Goal: Information Seeking & Learning: Learn about a topic

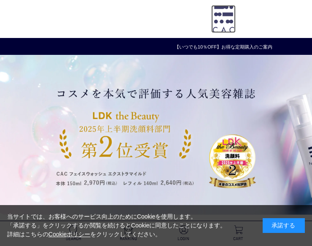
click at [219, 17] on img at bounding box center [223, 19] width 24 height 28
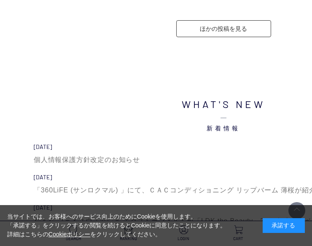
scroll to position [2573, 0]
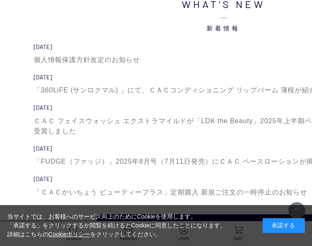
click at [280, 228] on div "承諾する" at bounding box center [284, 225] width 42 height 15
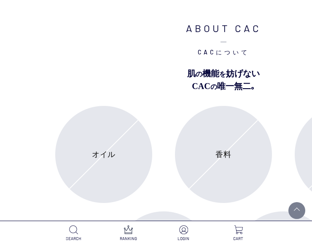
scroll to position [2784, 0]
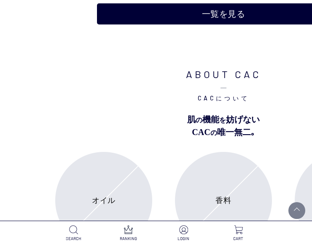
click at [228, 76] on h2 "ABOUT CAC CACについて" at bounding box center [223, 85] width 402 height 36
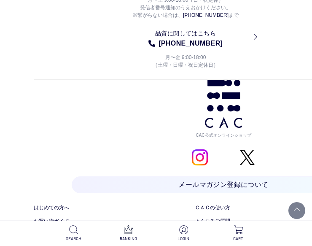
scroll to position [3880, 0]
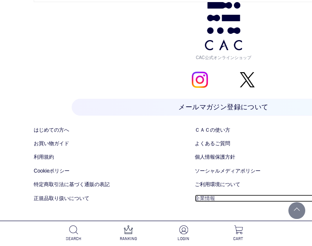
click at [204, 198] on link "企業情報" at bounding box center [266, 198] width 143 height 8
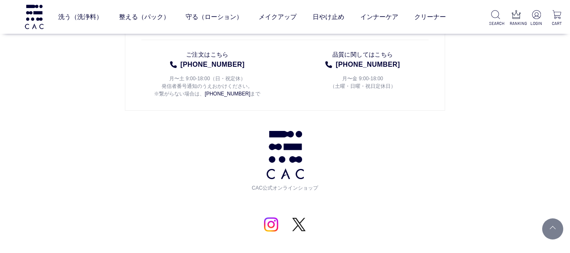
scroll to position [4327, 0]
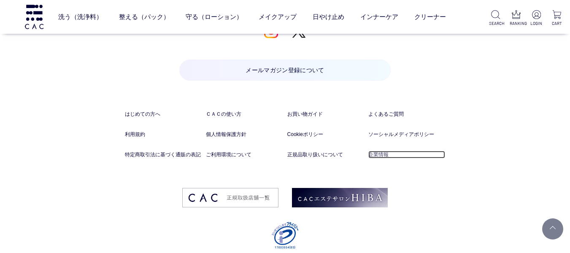
click at [312, 151] on link "企業情報" at bounding box center [406, 155] width 77 height 8
